Goal: Task Accomplishment & Management: Use online tool/utility

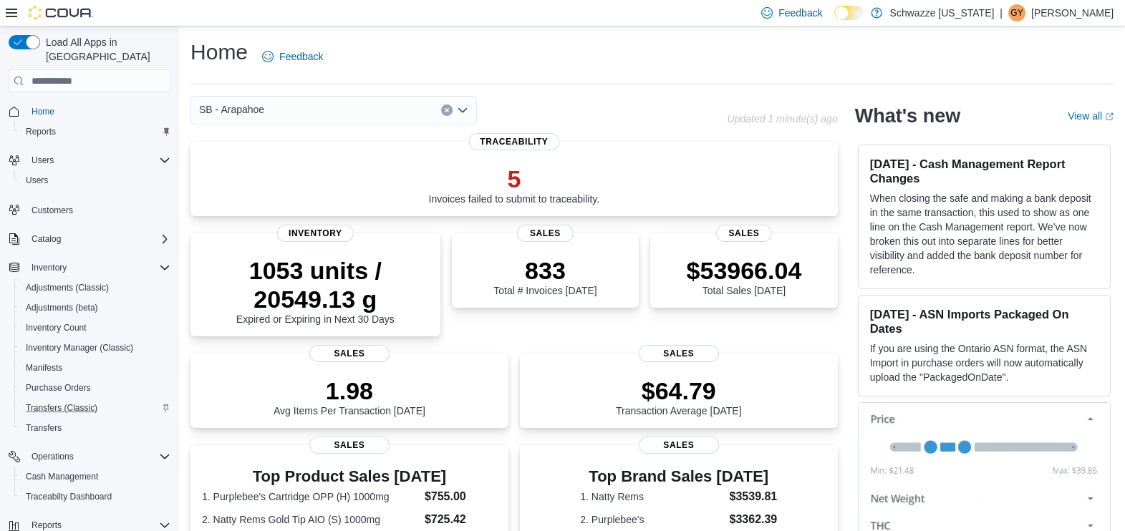
scroll to position [150, 0]
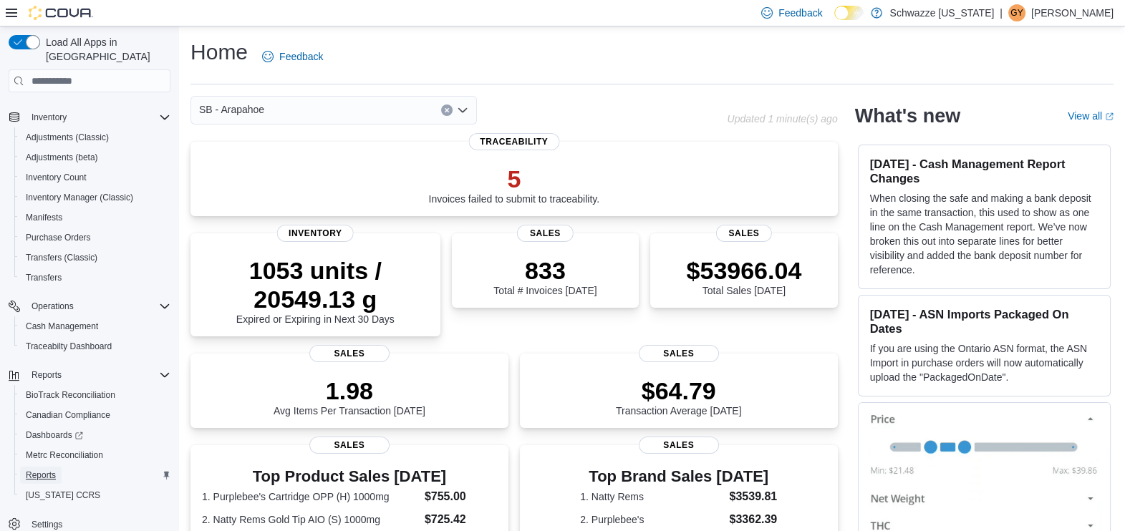
click at [49, 470] on span "Reports" at bounding box center [41, 475] width 30 height 11
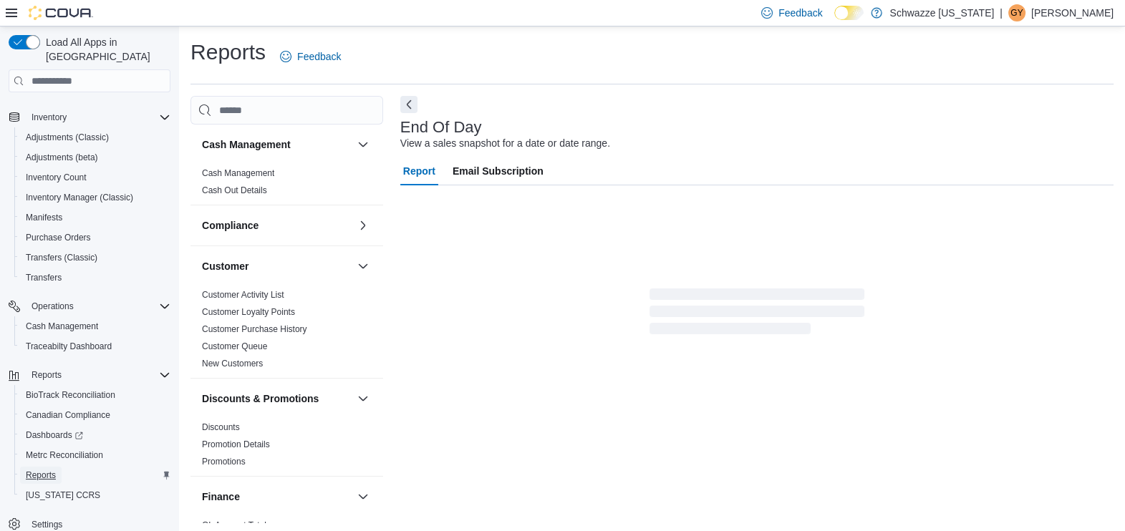
scroll to position [3, 0]
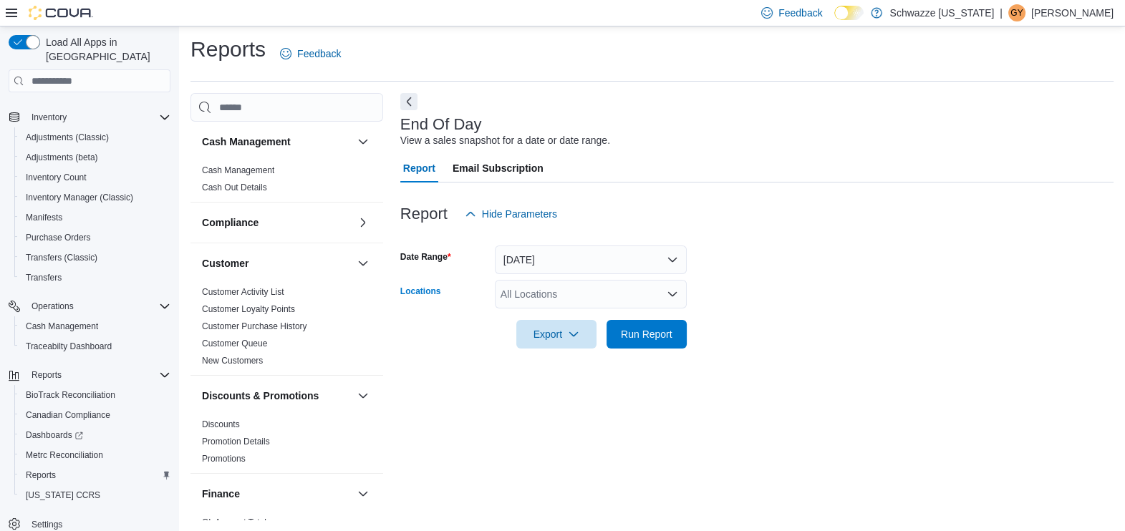
click at [551, 291] on div "All Locations" at bounding box center [591, 294] width 192 height 29
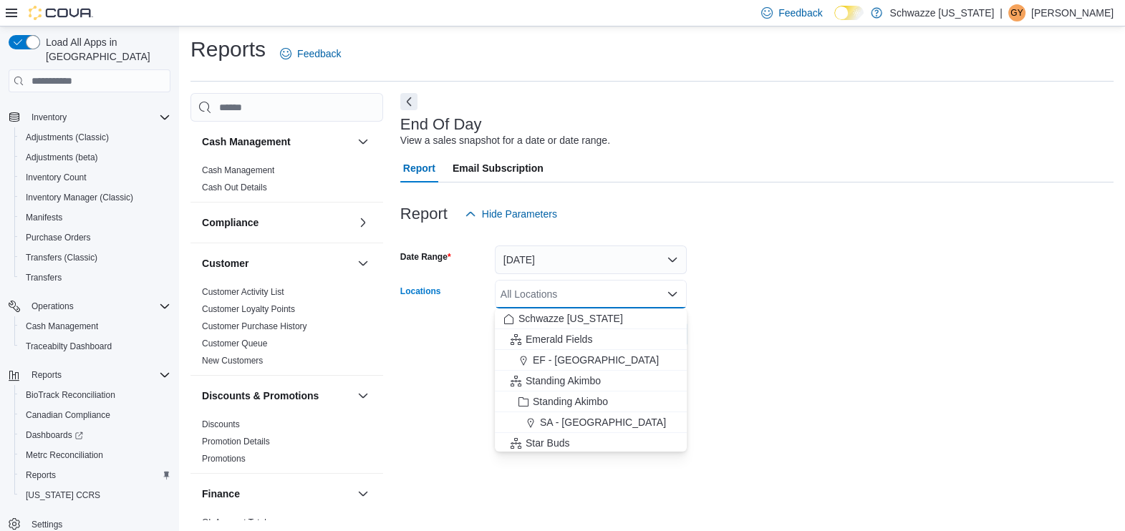
click at [551, 291] on div "All Locations" at bounding box center [591, 294] width 192 height 29
type input "*"
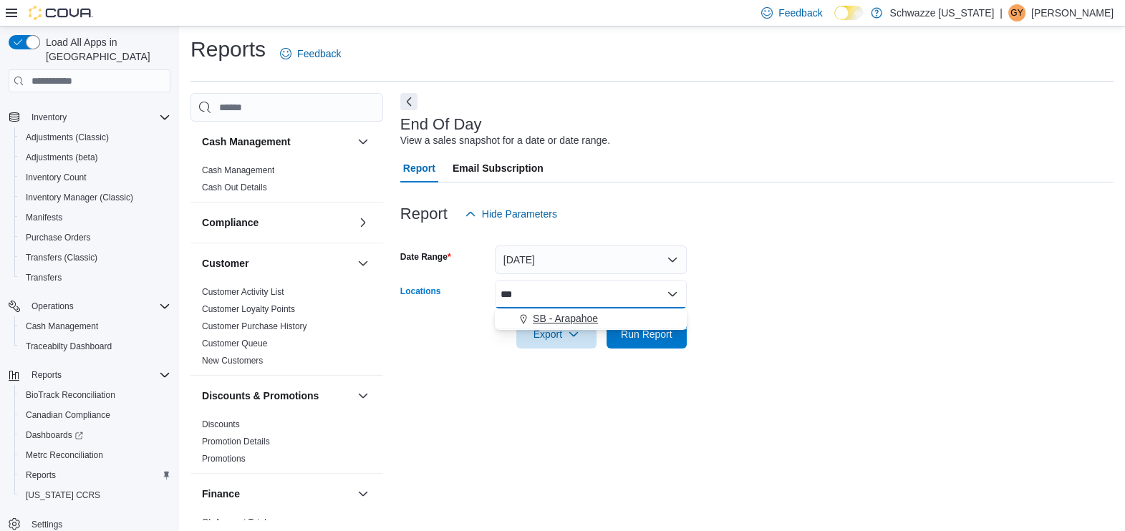
type input "***"
click at [576, 316] on span "SB - Arapahoe" at bounding box center [565, 318] width 65 height 14
click at [735, 334] on form "Date Range Today Locations SB - Arapahoe Export Run Report" at bounding box center [756, 288] width 713 height 120
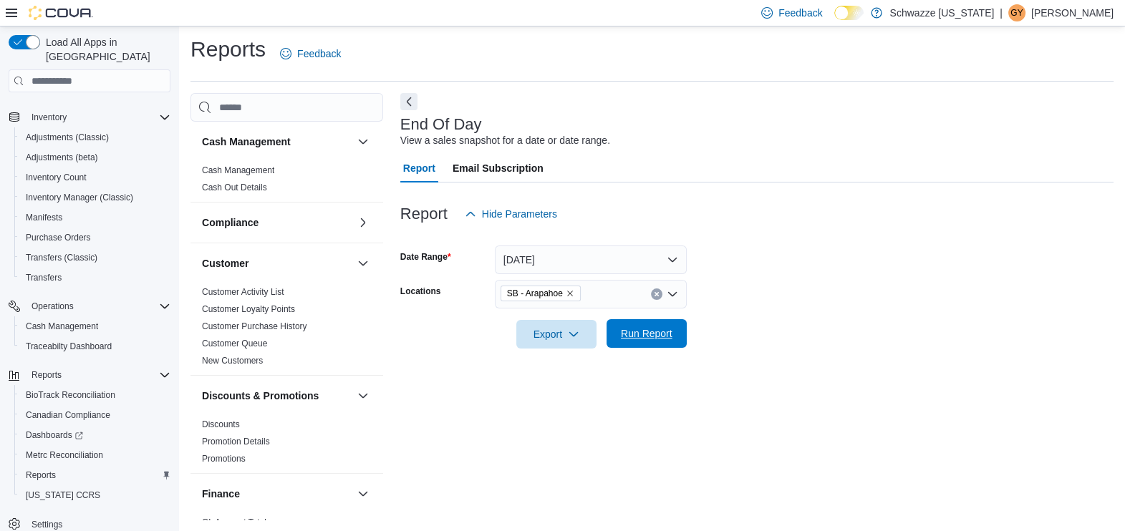
click at [641, 338] on span "Run Report" at bounding box center [647, 333] width 52 height 14
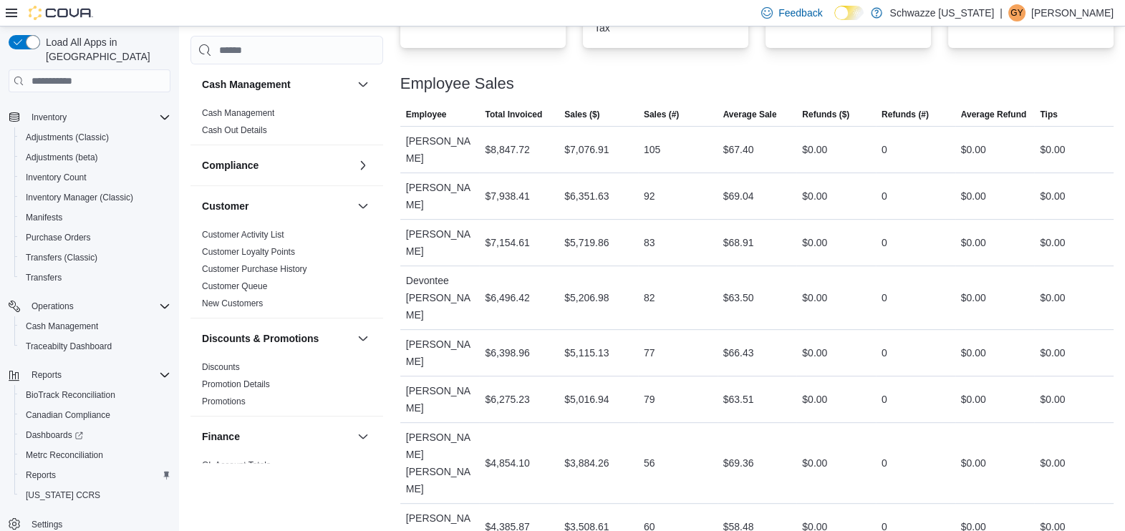
scroll to position [708, 0]
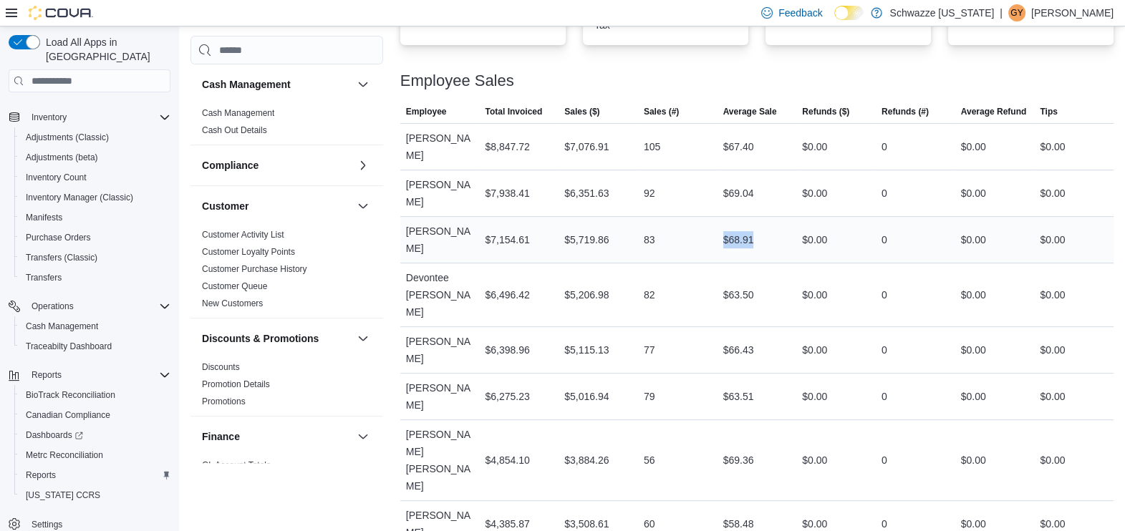
drag, startPoint x: 775, startPoint y: 210, endPoint x: 699, endPoint y: 209, distance: 75.2
click at [699, 217] on tr "Employee Monique Moreno Total Invoiced $7,154.61 Sales ($) $5,719.86 Sales (#) …" at bounding box center [756, 240] width 713 height 47
